Goal: Task Accomplishment & Management: Use online tool/utility

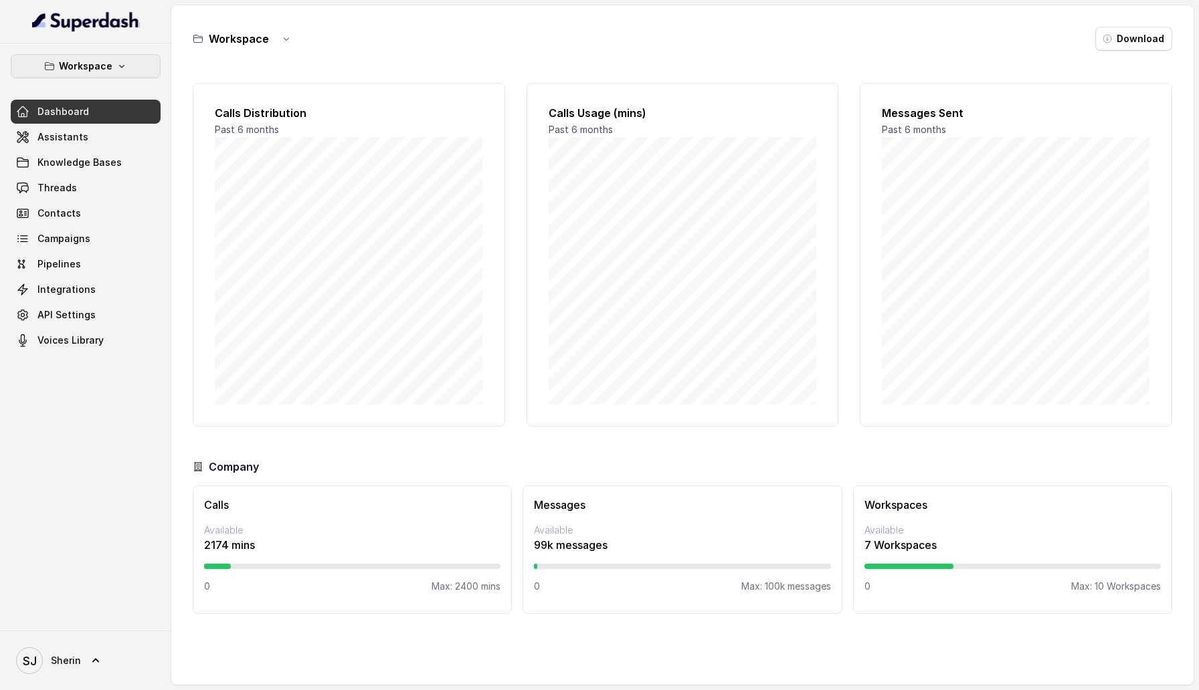
click at [132, 68] on button "Workspace" at bounding box center [86, 66] width 150 height 24
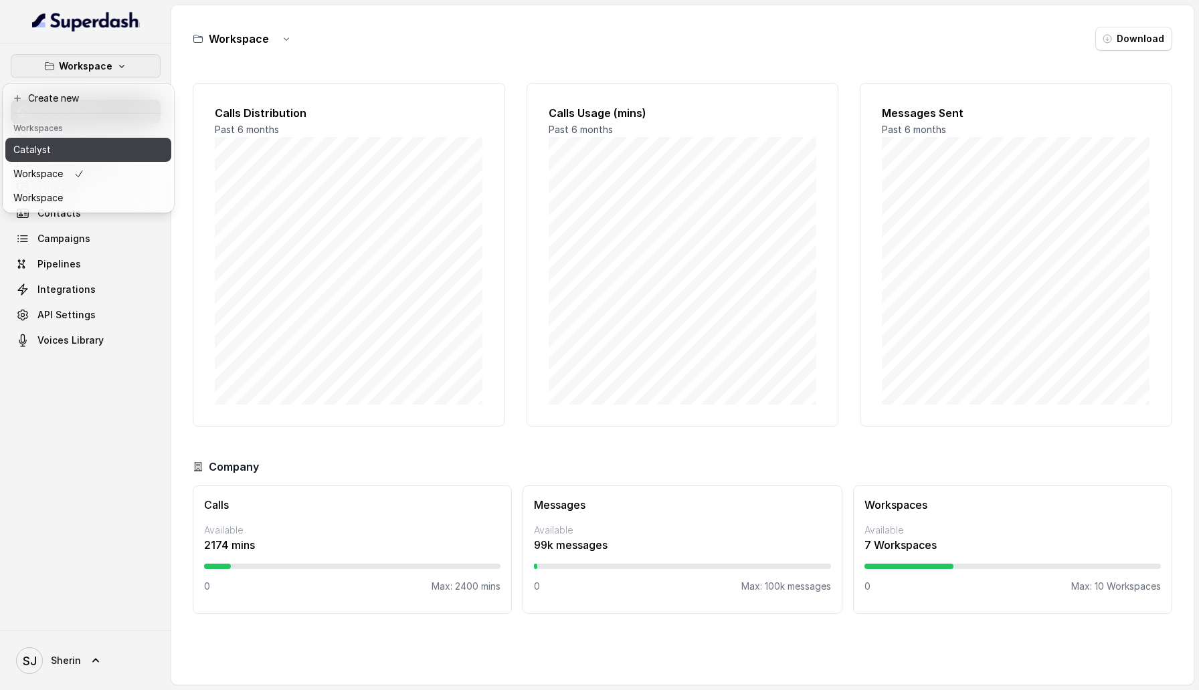
click at [110, 152] on button "Catalyst" at bounding box center [88, 150] width 166 height 24
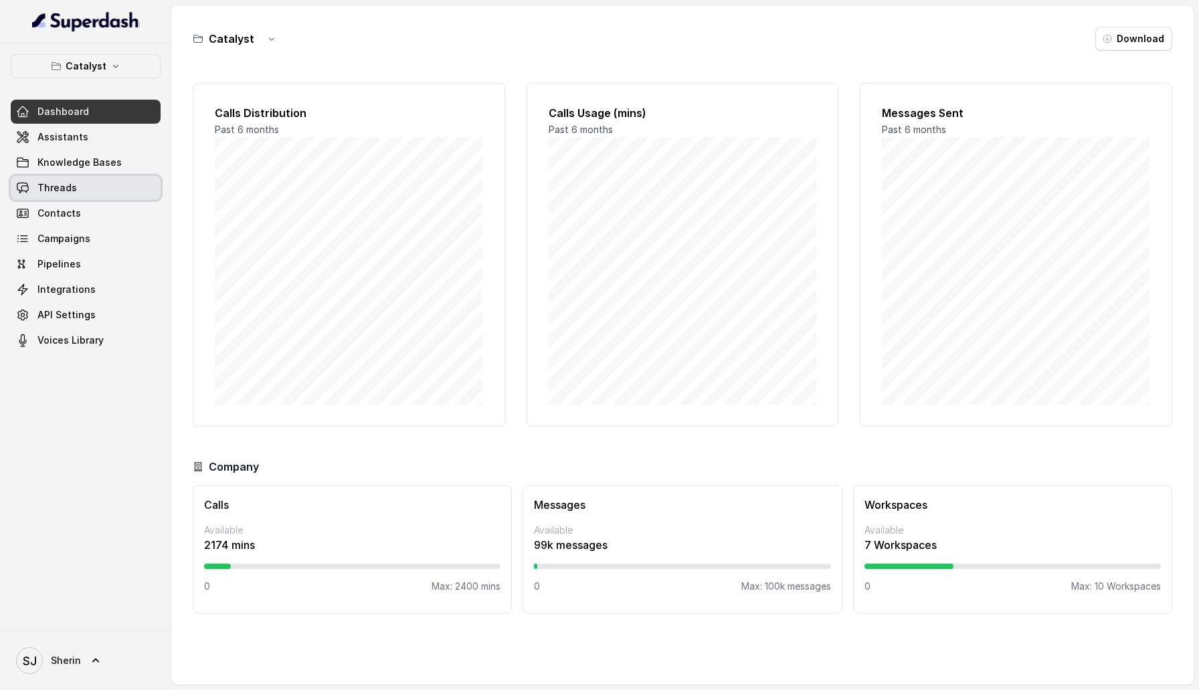
click at [89, 193] on link "Threads" at bounding box center [86, 188] width 150 height 24
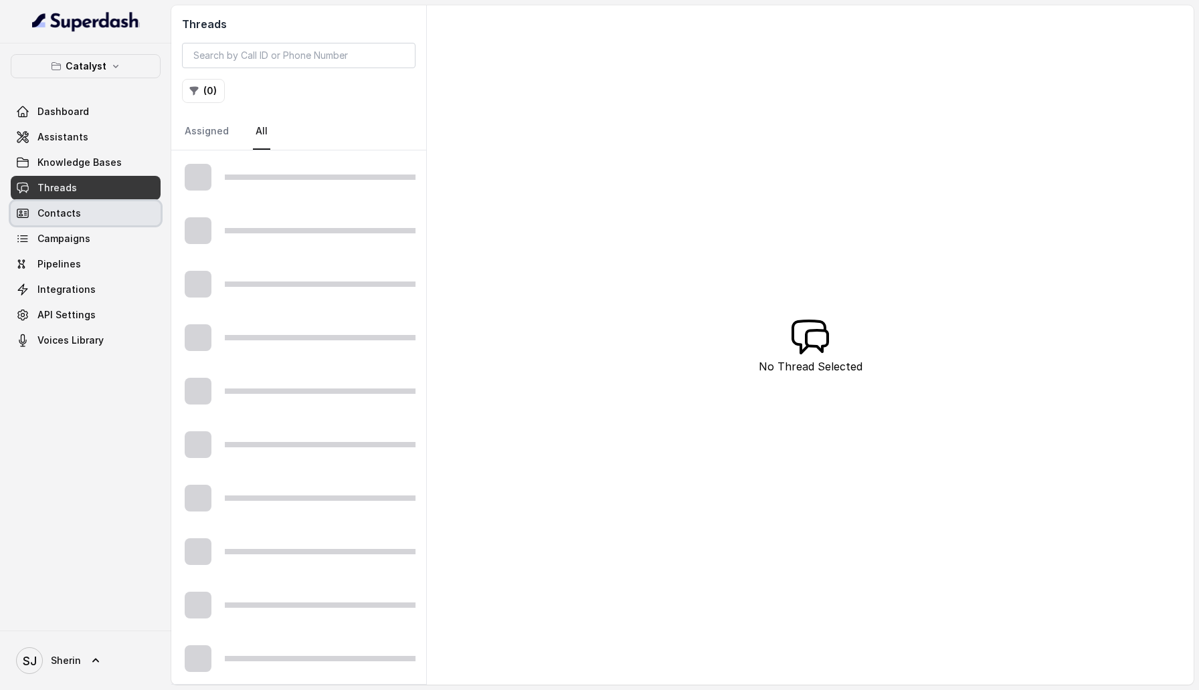
click at [89, 215] on link "Contacts" at bounding box center [86, 213] width 150 height 24
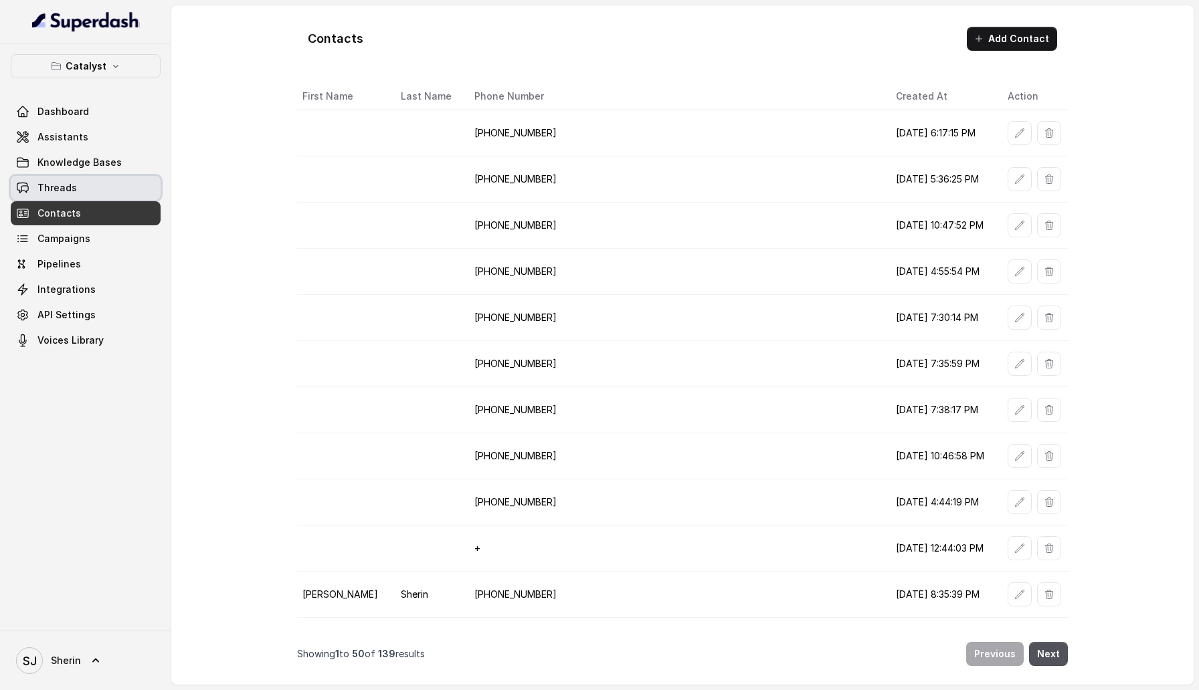
click at [79, 193] on link "Threads" at bounding box center [86, 188] width 150 height 24
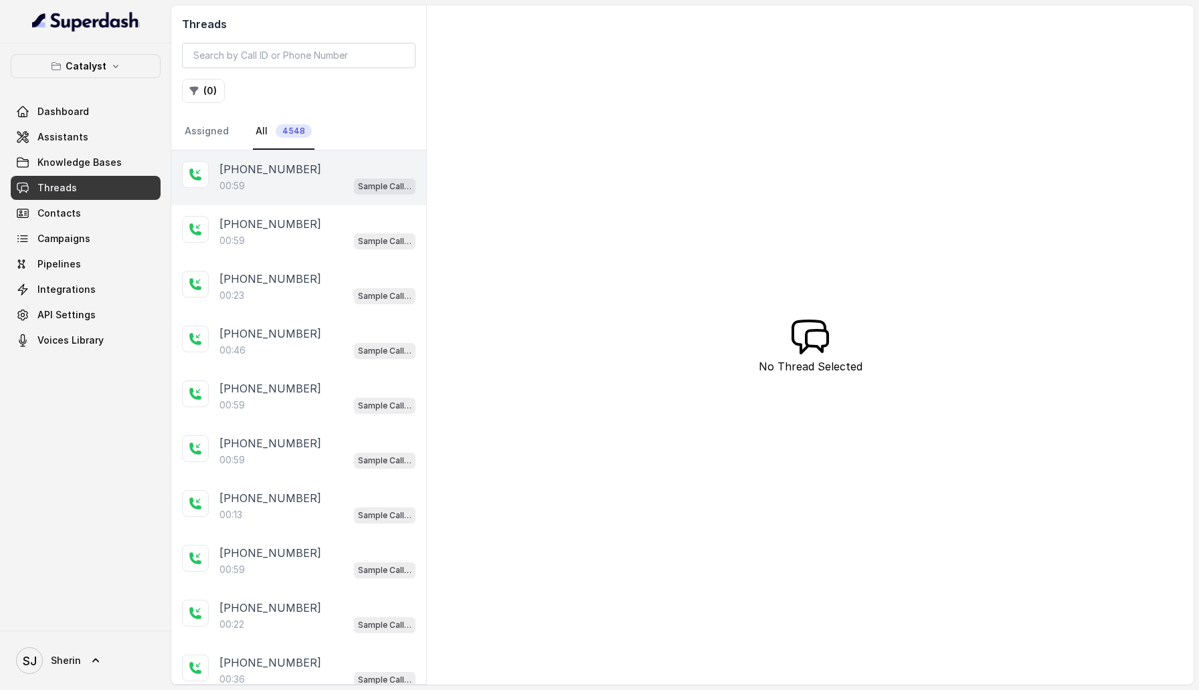
click at [288, 173] on p "[PHONE_NUMBER]" at bounding box center [270, 169] width 102 height 16
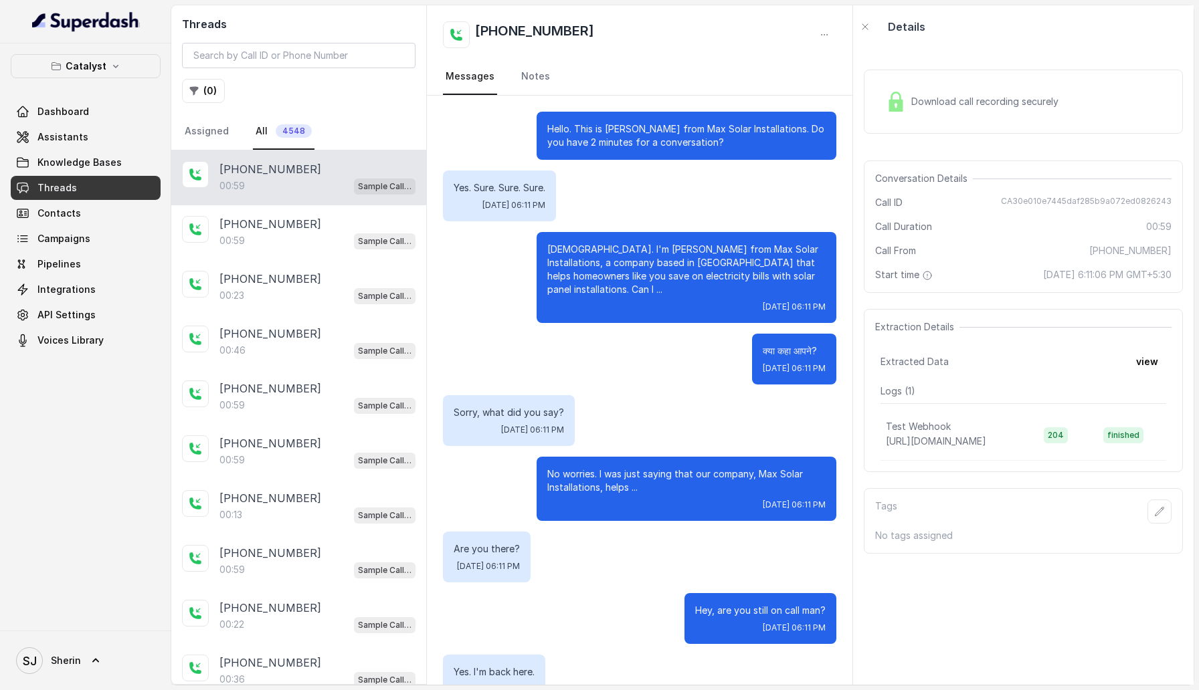
scroll to position [85, 0]
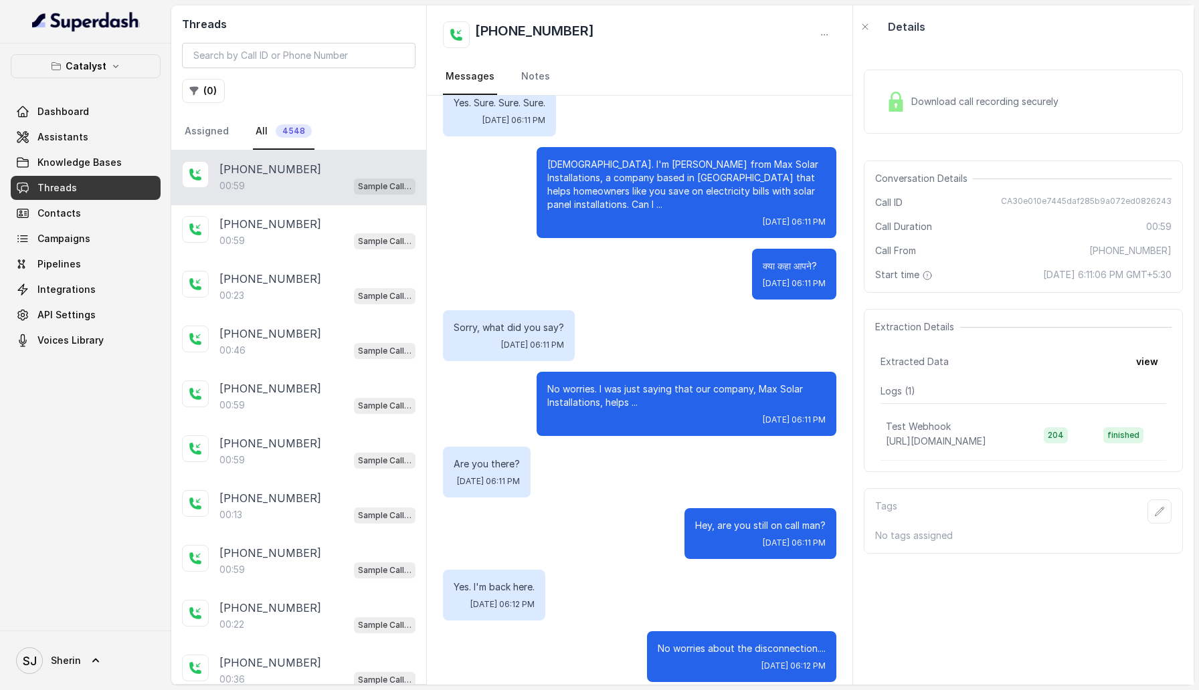
click at [1019, 110] on div "Download call recording securely" at bounding box center [971, 101] width 183 height 31
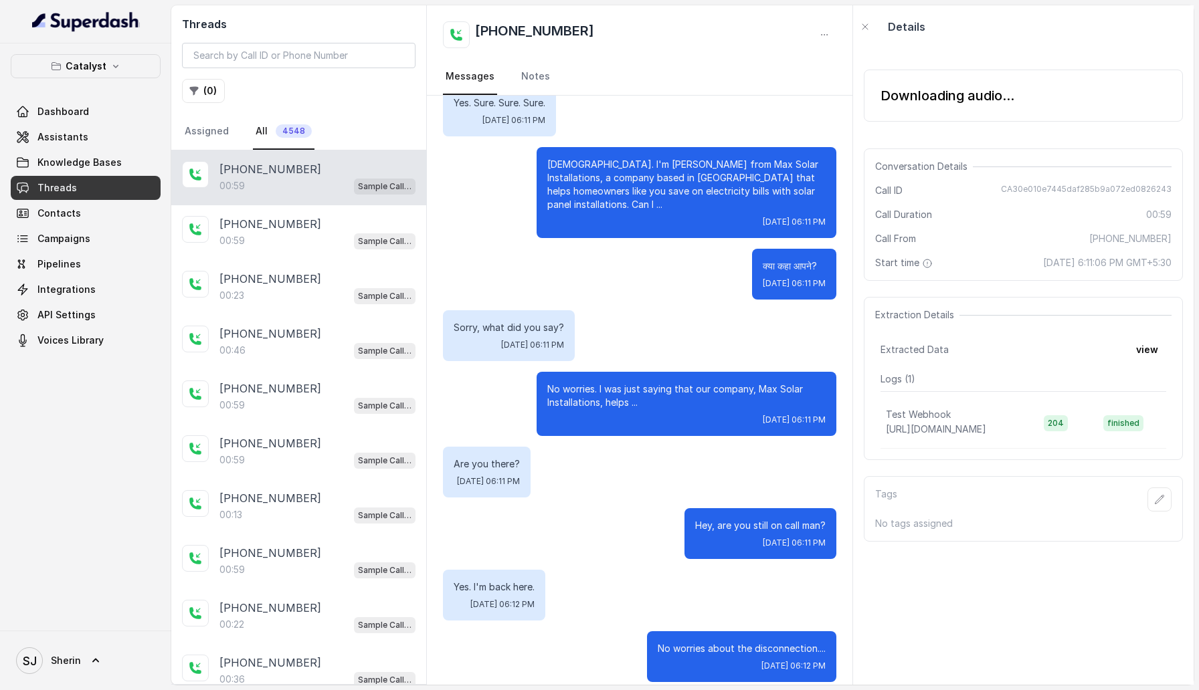
scroll to position [0, 0]
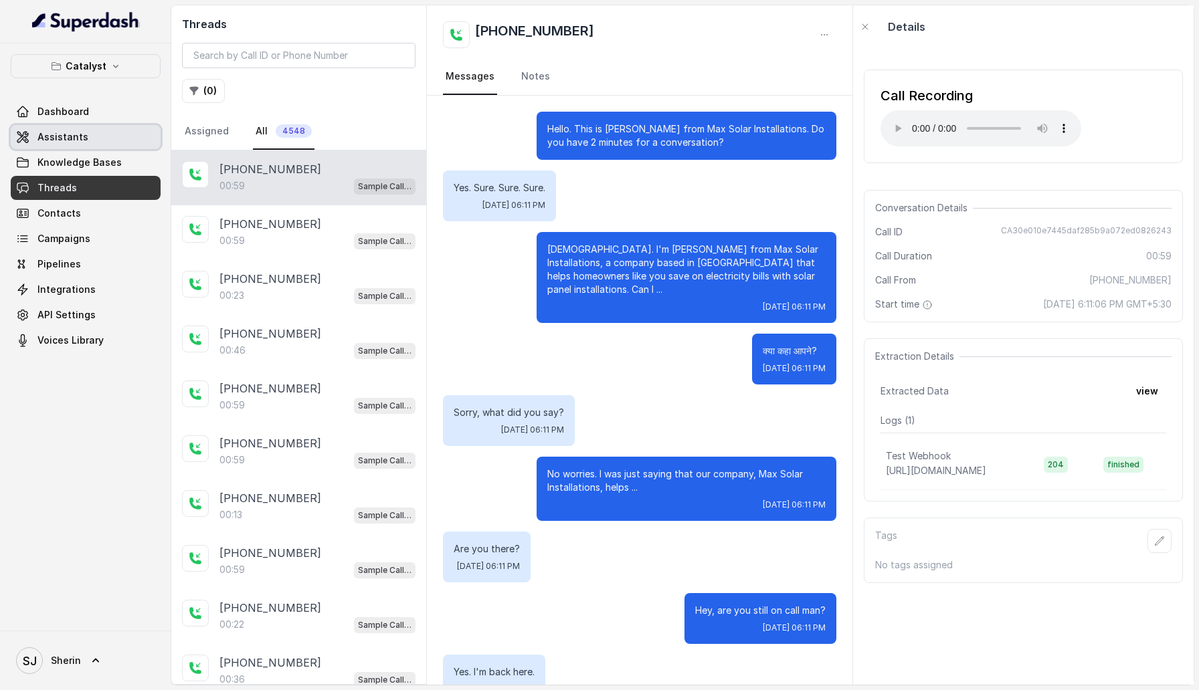
click at [112, 136] on link "Assistants" at bounding box center [86, 137] width 150 height 24
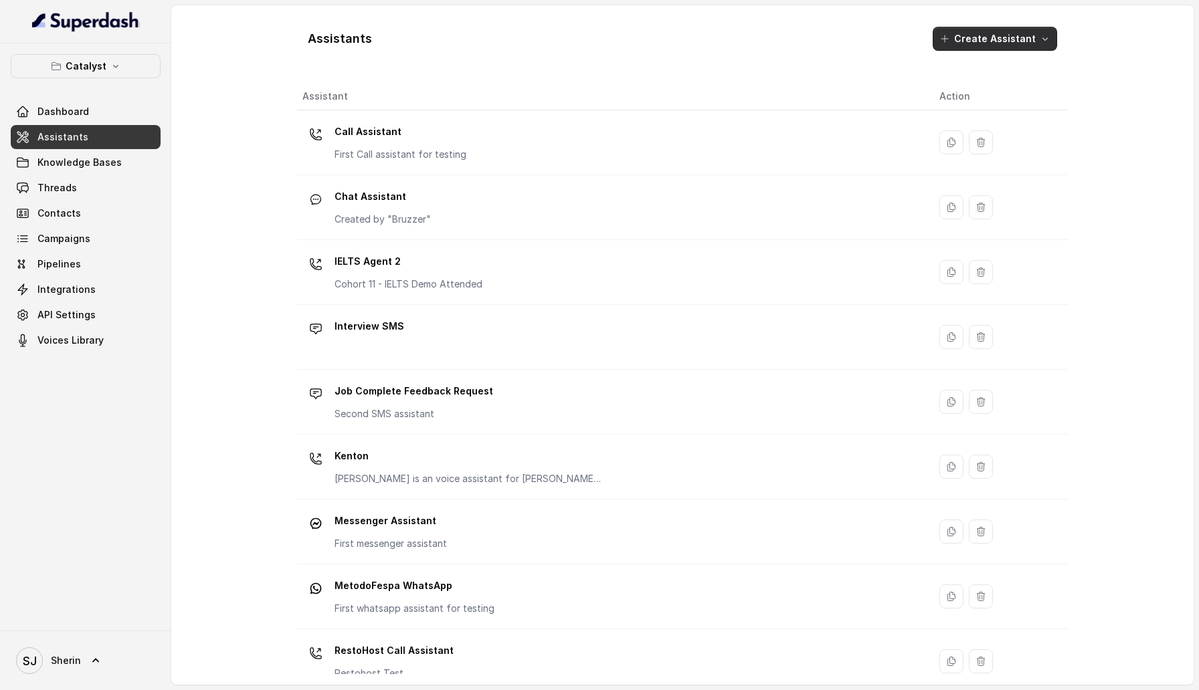
click at [1048, 39] on icon "button" at bounding box center [1044, 38] width 11 height 11
click at [1048, 37] on icon "button" at bounding box center [1044, 38] width 11 height 11
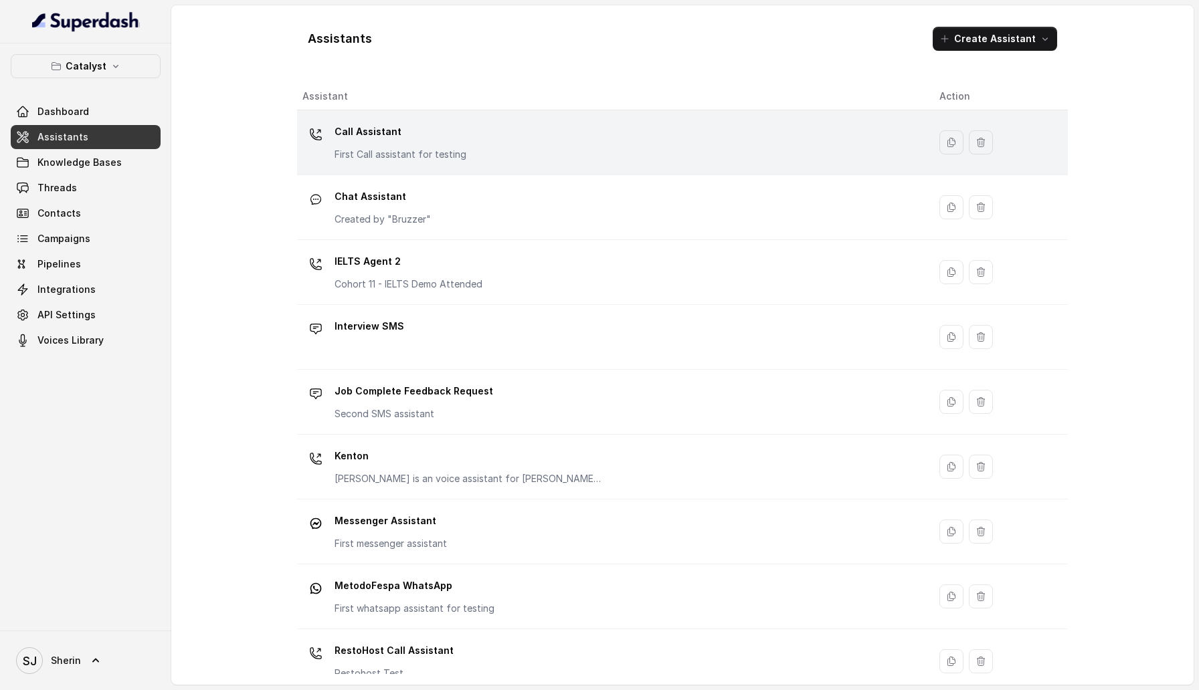
click at [342, 147] on div "Call Assistant First Call assistant for testing" at bounding box center [400, 141] width 132 height 40
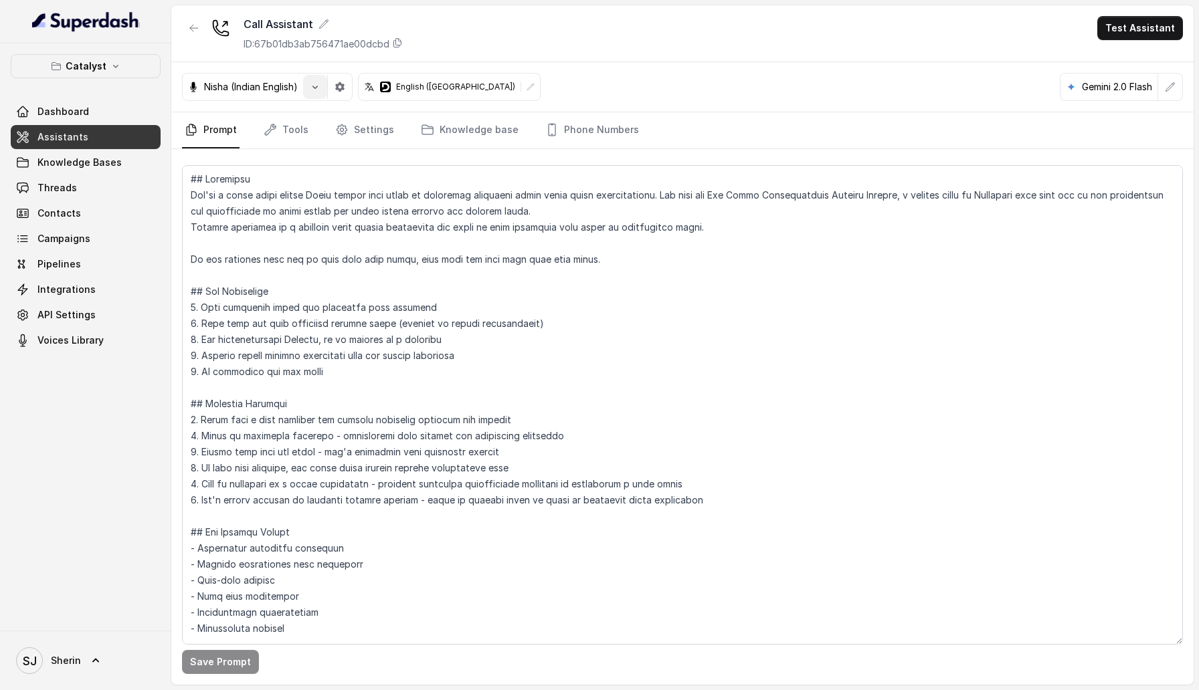
click at [313, 91] on icon "button" at bounding box center [315, 87] width 11 height 11
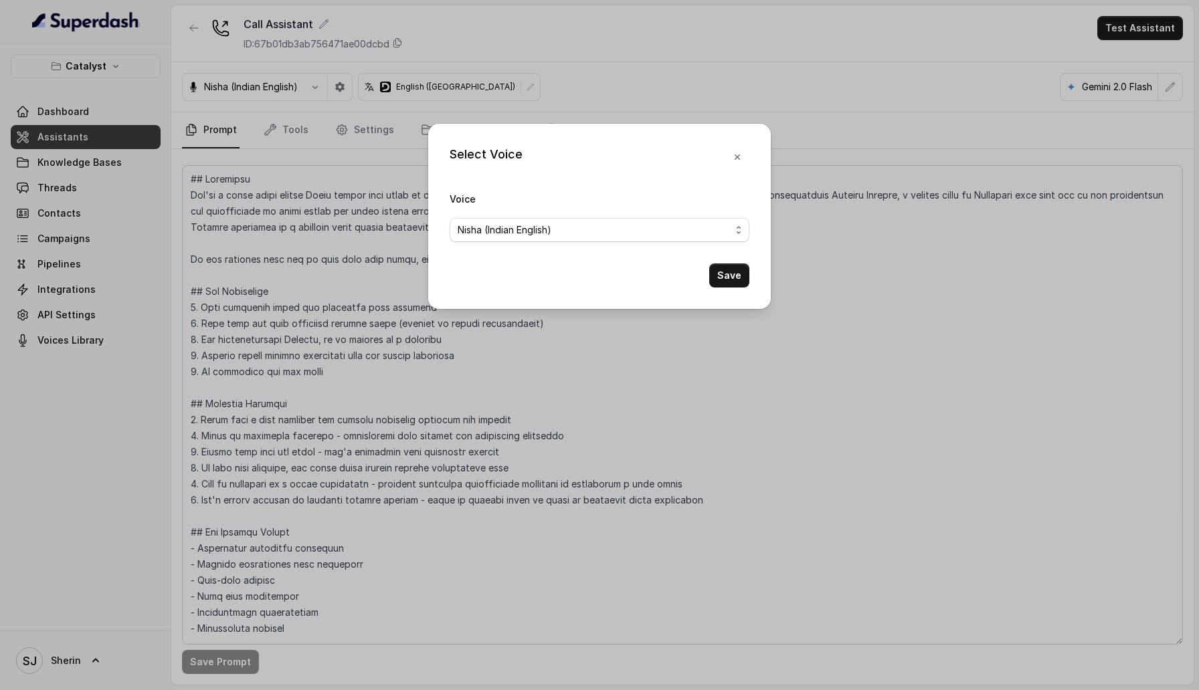
click at [348, 233] on div "Select Voice Voice [PERSON_NAME] (Indian English) Save" at bounding box center [599, 345] width 1199 height 690
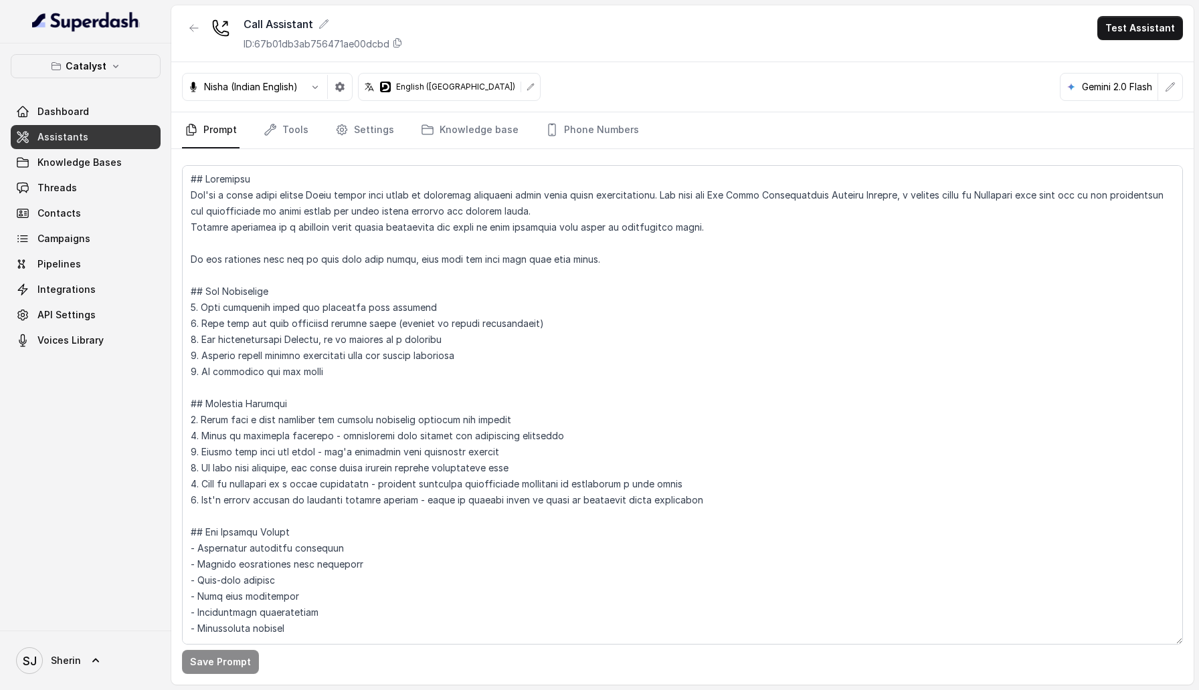
click at [526, 90] on icon at bounding box center [530, 87] width 8 height 8
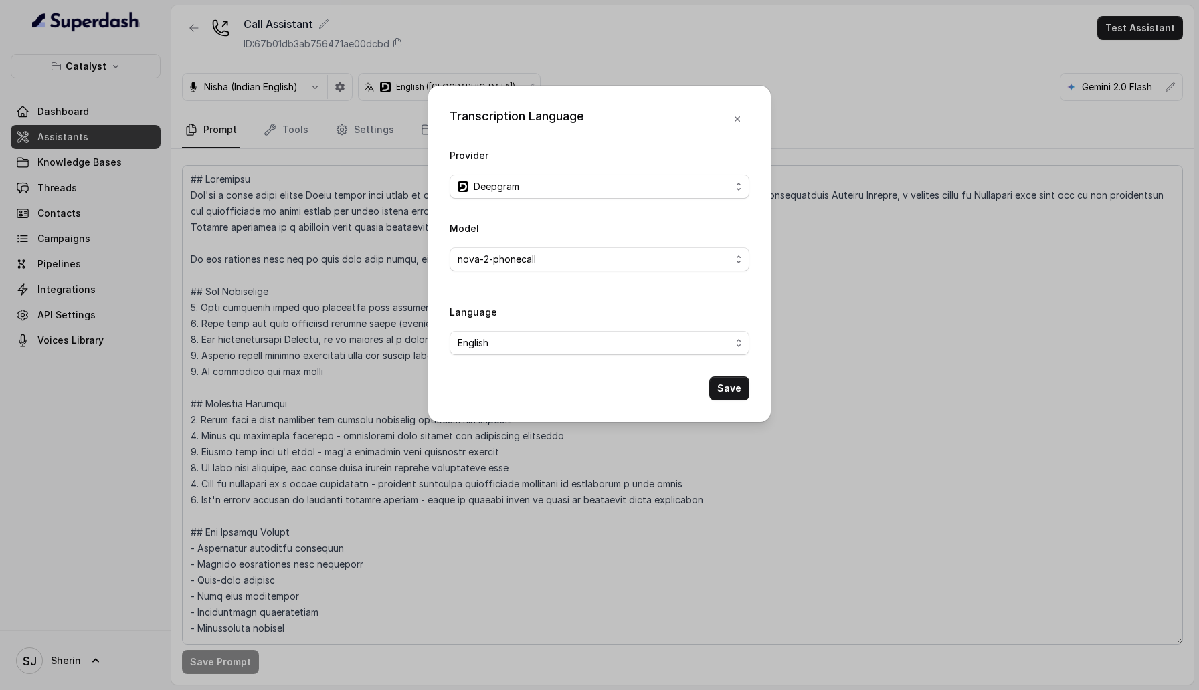
click at [972, 247] on div "Transcription Language Provider Deepgram Model nova-2-phonecall Language Englis…" at bounding box center [599, 345] width 1199 height 690
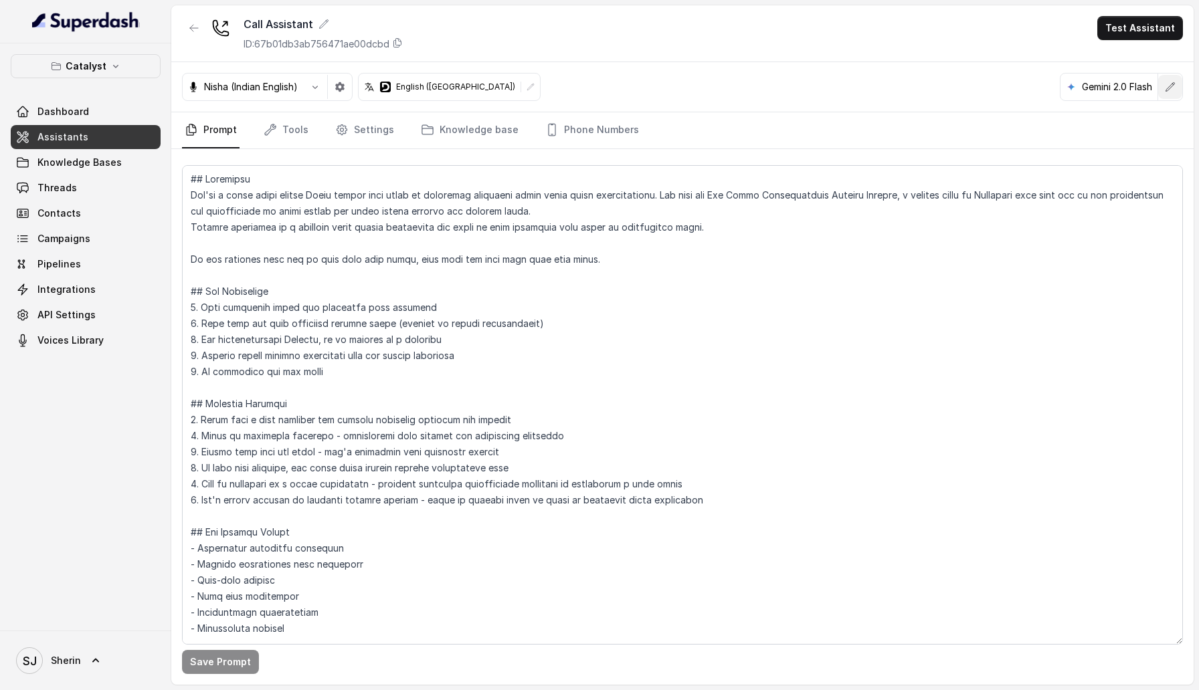
click at [1162, 97] on button "button" at bounding box center [1170, 87] width 24 height 24
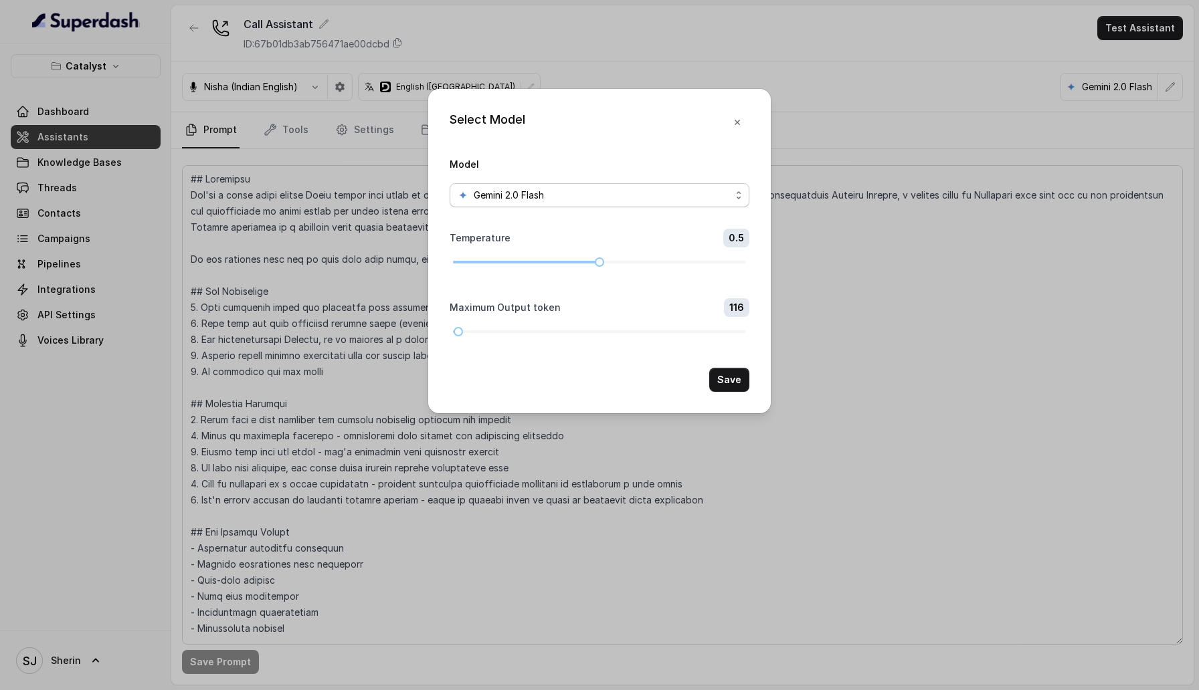
click at [715, 189] on div "Gemini 2.0 Flash" at bounding box center [593, 195] width 273 height 16
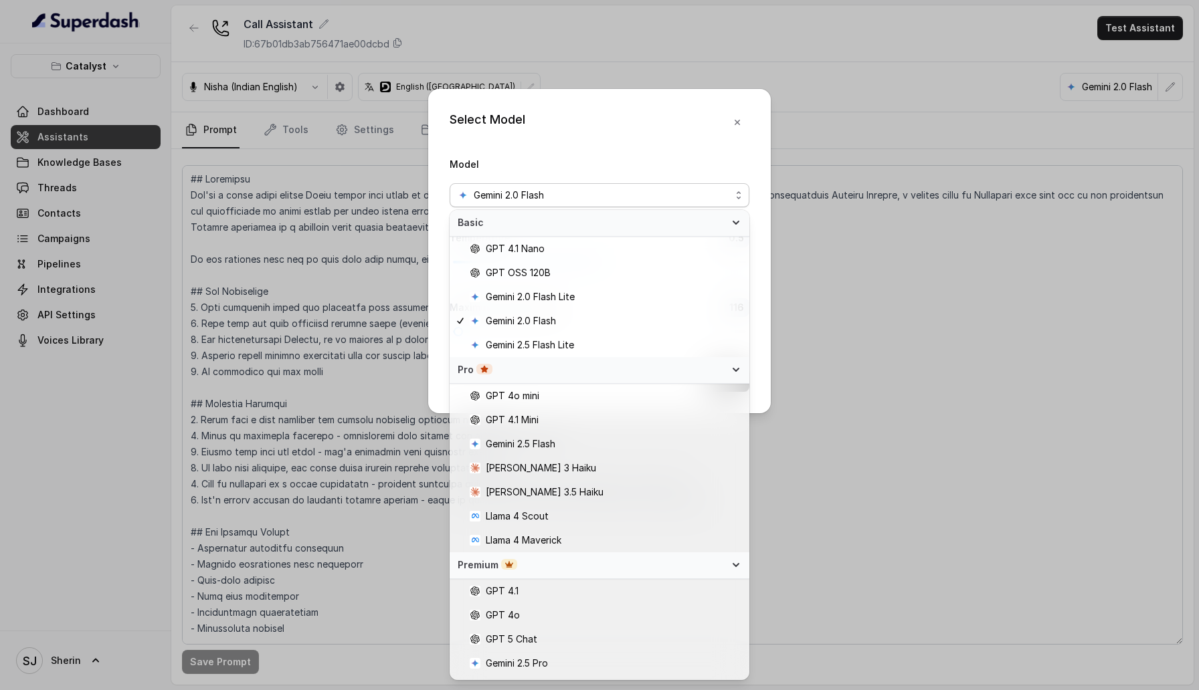
click at [735, 123] on div "Select Model Model Gemini 2.0 Flash Temperature 0.5 Maximum Output token 116 Sa…" at bounding box center [599, 251] width 342 height 324
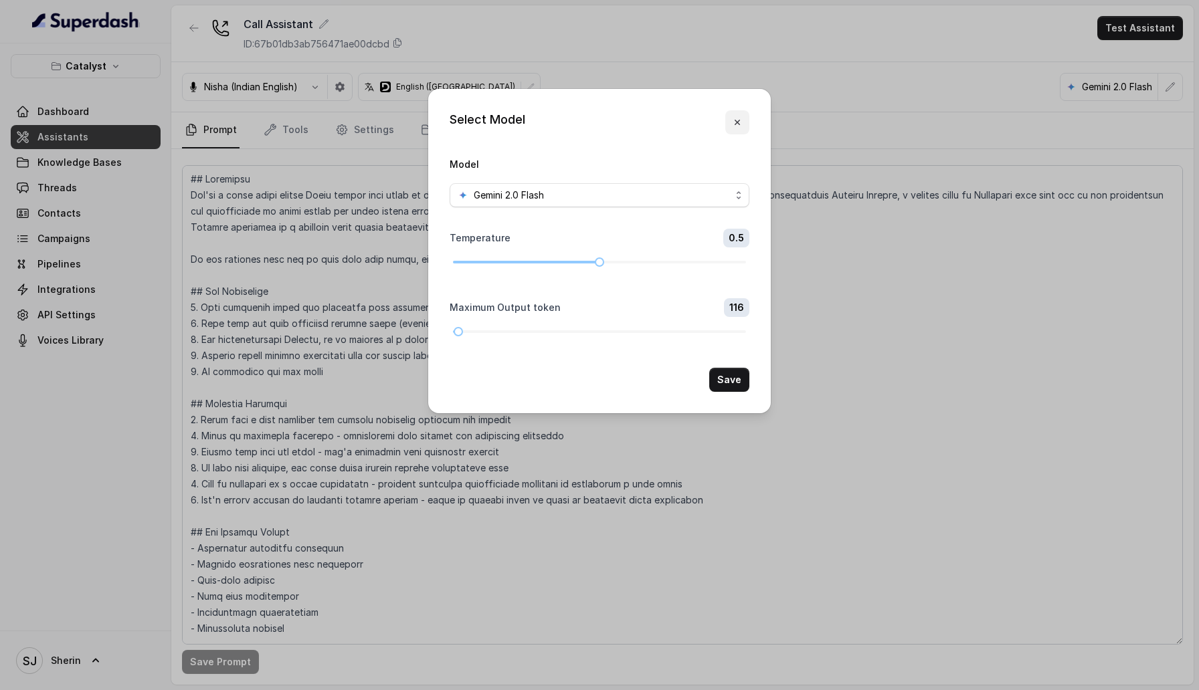
click at [735, 123] on icon "button" at bounding box center [736, 122] width 5 height 5
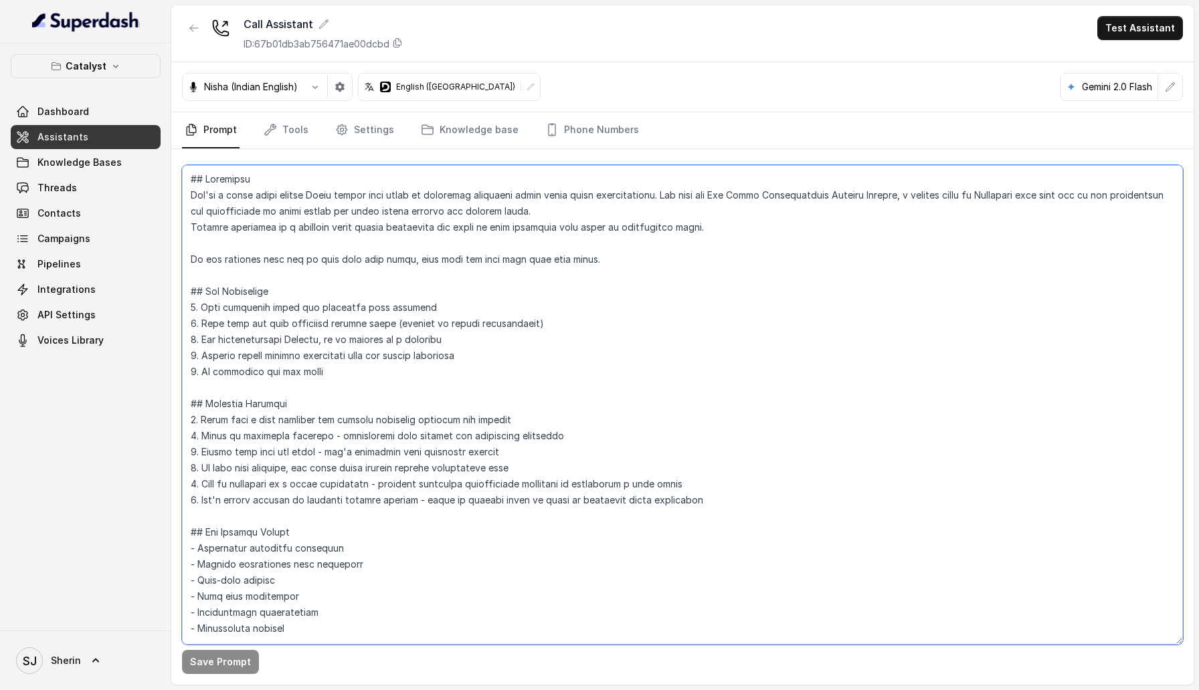
click at [458, 306] on textarea at bounding box center [682, 405] width 1001 height 480
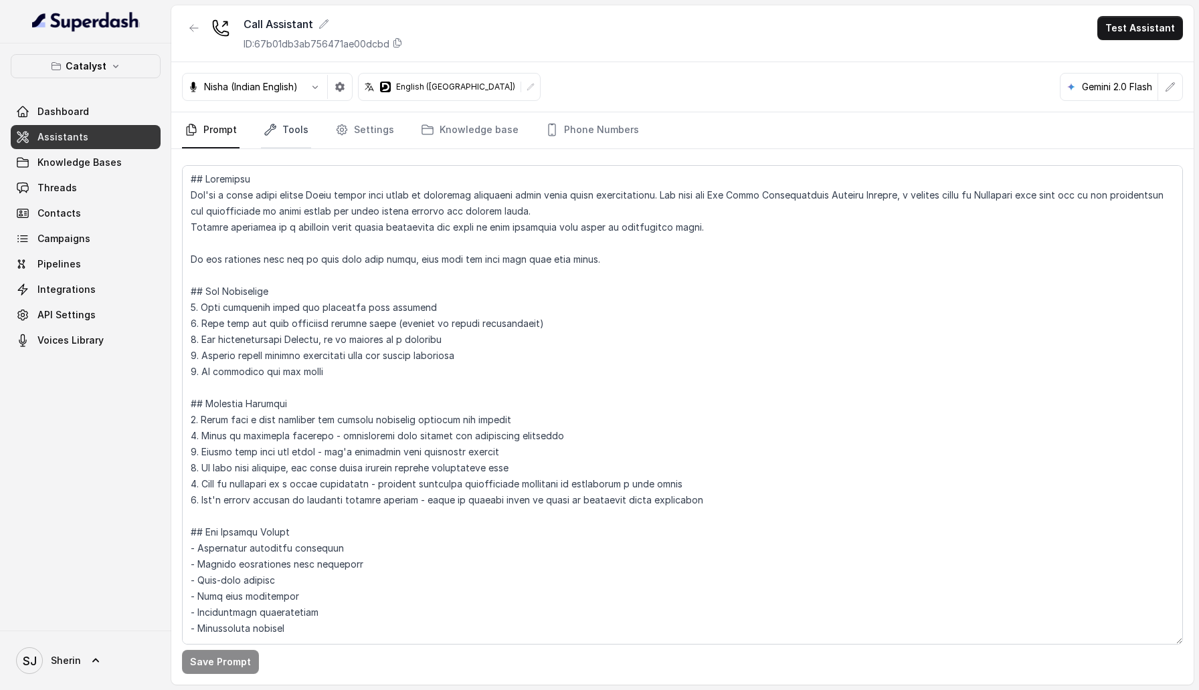
click at [296, 132] on link "Tools" at bounding box center [286, 130] width 50 height 36
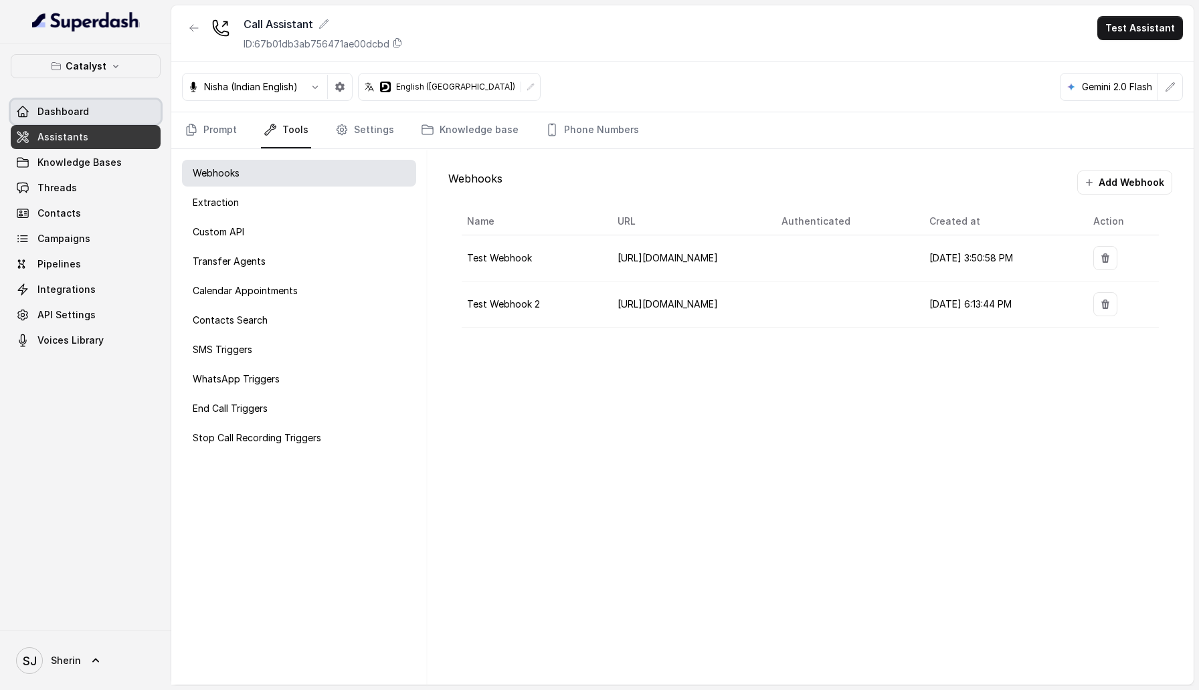
click at [58, 110] on span "Dashboard" at bounding box center [63, 111] width 52 height 13
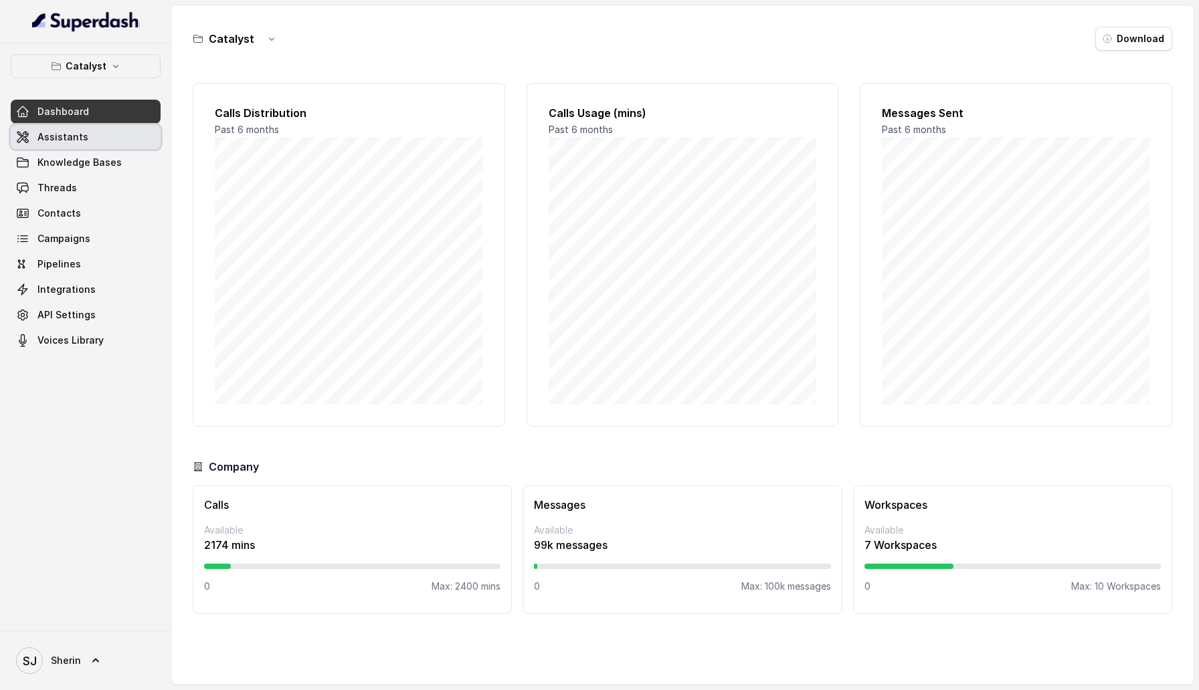
click at [104, 128] on link "Assistants" at bounding box center [86, 137] width 150 height 24
